Goal: Communication & Community: Answer question/provide support

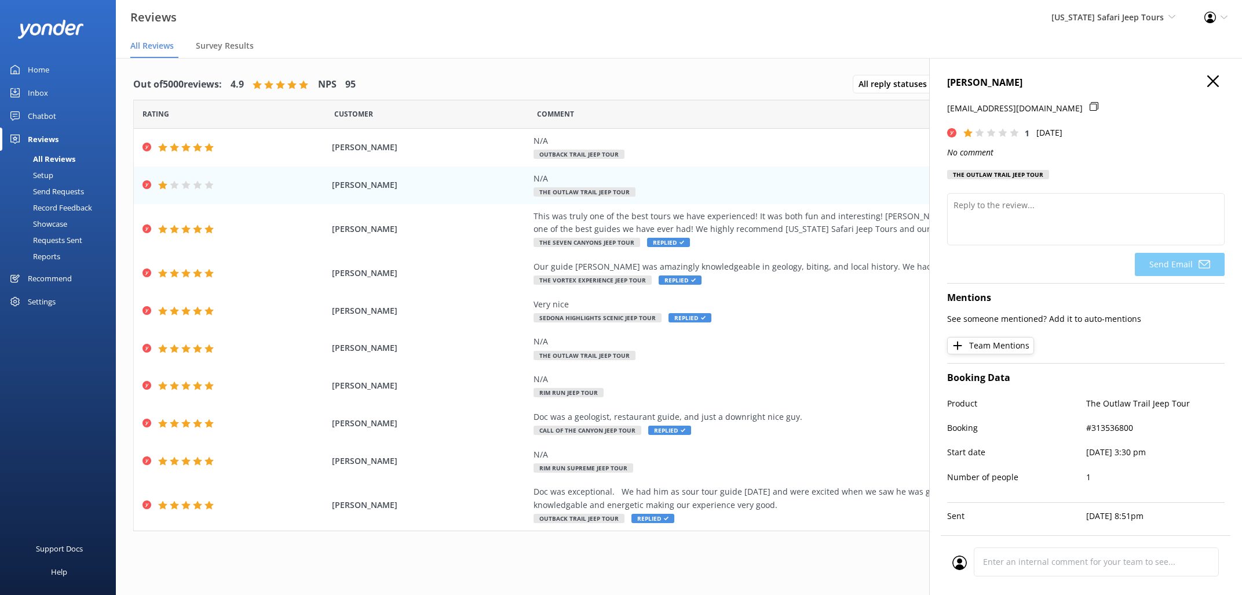
click at [1216, 78] on use "button" at bounding box center [1214, 81] width 12 height 12
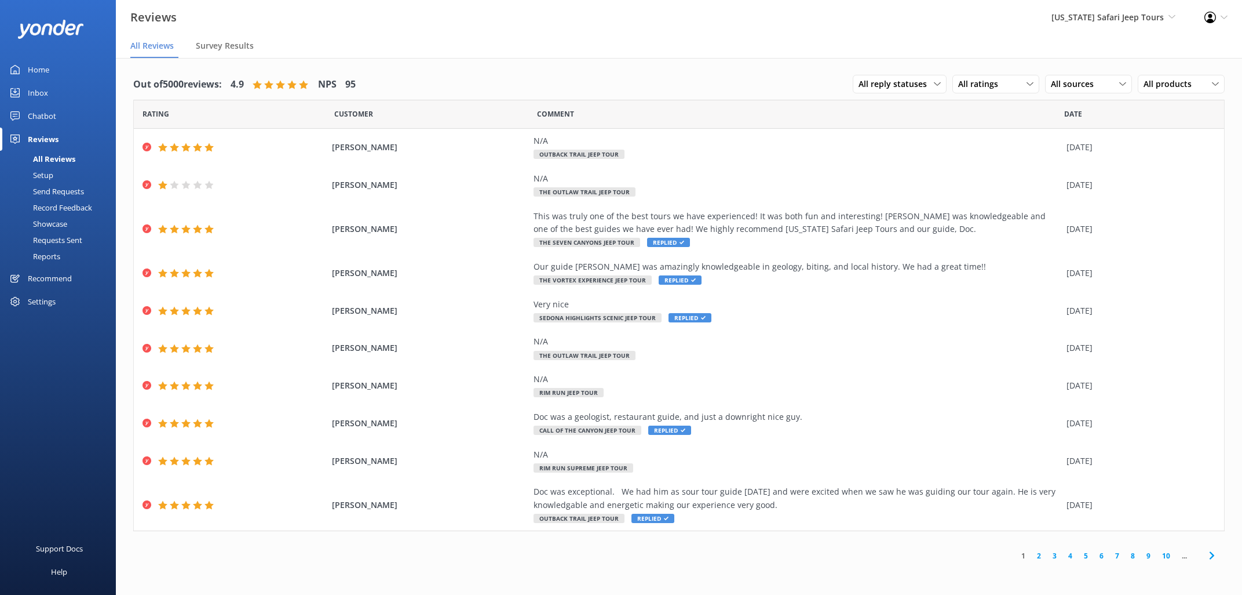
click at [39, 89] on div "Inbox" at bounding box center [38, 92] width 20 height 23
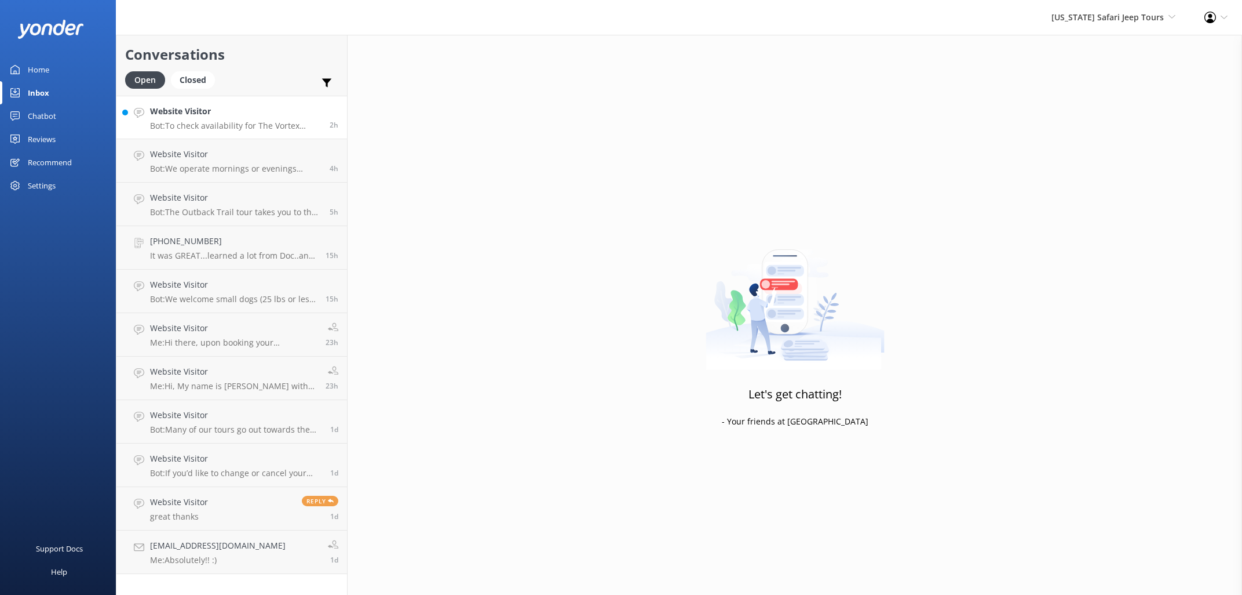
click at [240, 115] on h4 "Website Visitor" at bounding box center [235, 111] width 171 height 13
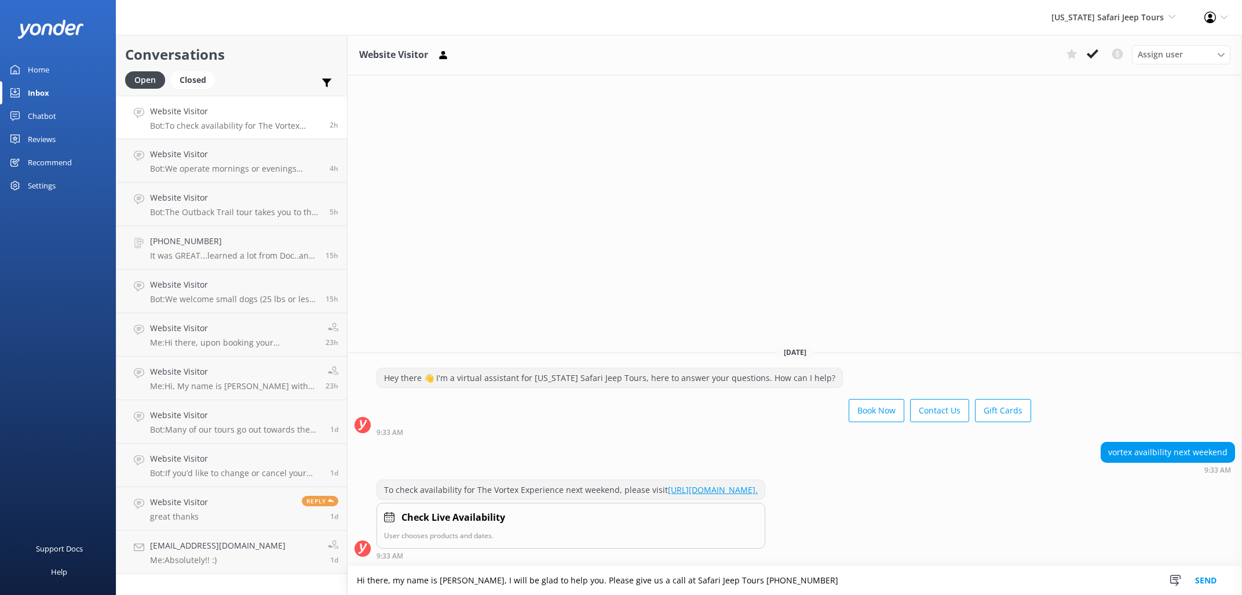
click at [717, 579] on textarea "Hi there, my name is [PERSON_NAME], I will be glad to help you. Please give us …" at bounding box center [795, 580] width 895 height 29
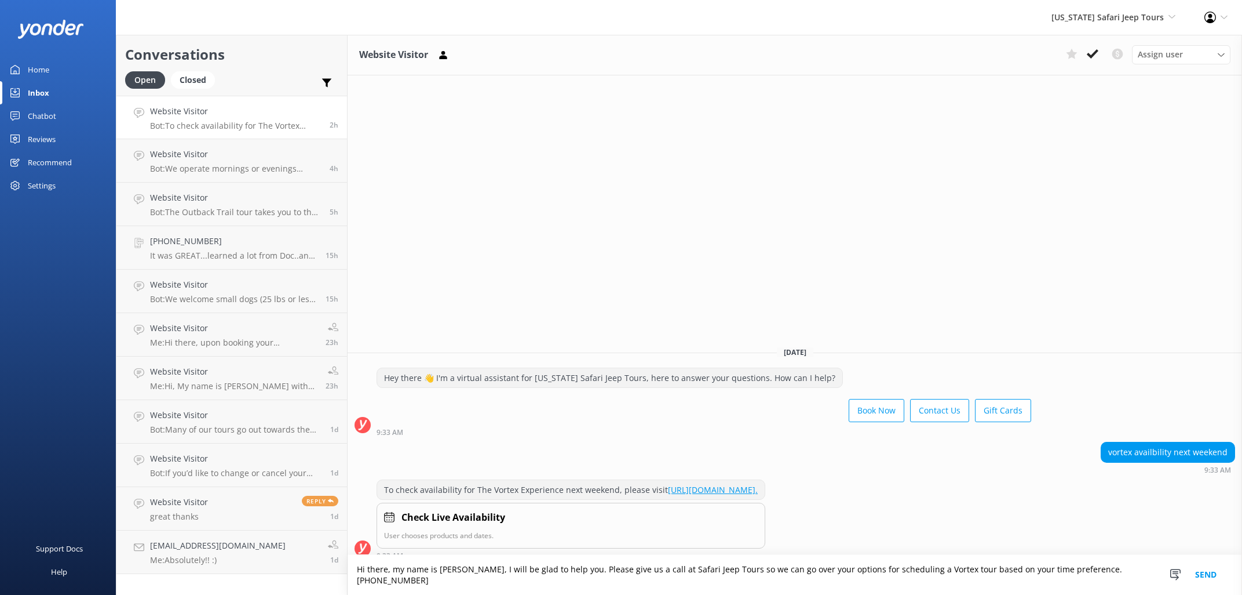
type textarea "Hi there, my name is [PERSON_NAME], I will be glad to help you. Please give us …"
click at [1203, 581] on button "Send" at bounding box center [1205, 575] width 43 height 40
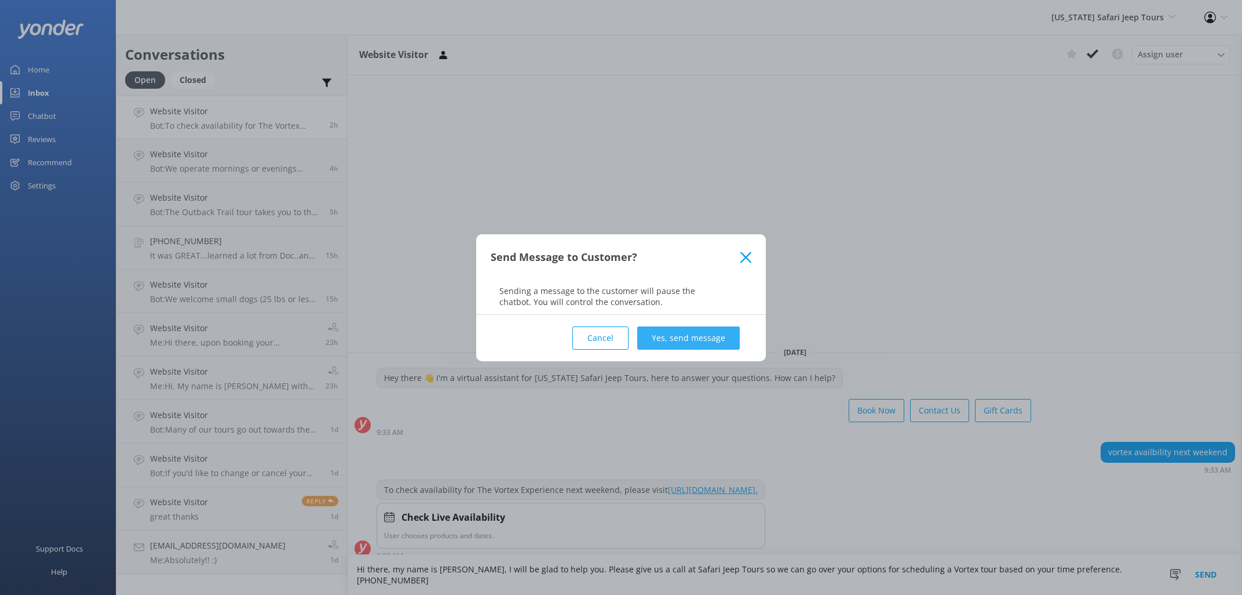
click at [699, 340] on button "Yes, send message" at bounding box center [688, 337] width 103 height 23
